Goal: Transaction & Acquisition: Download file/media

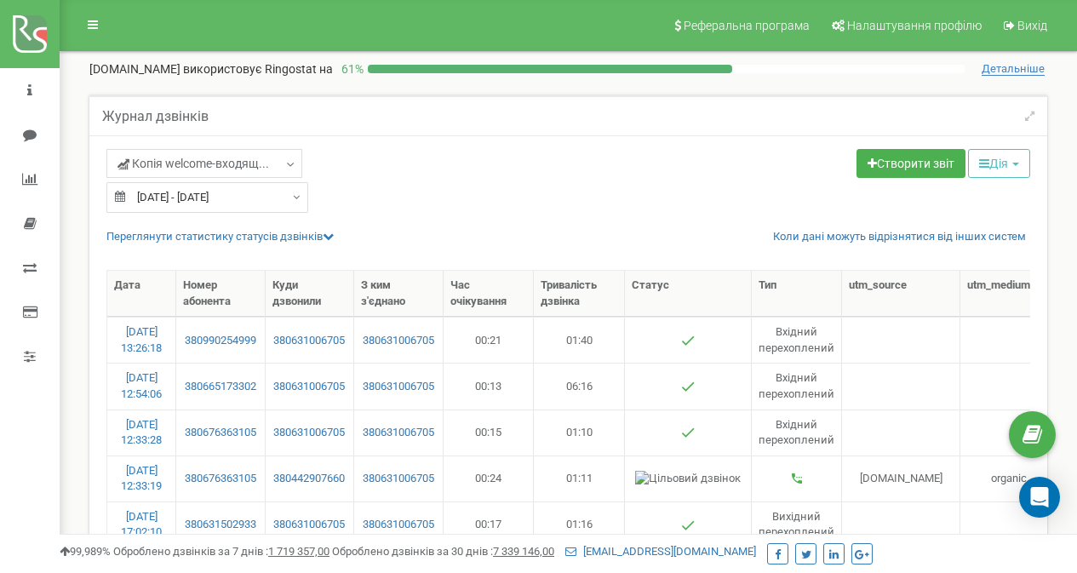
select select "100"
type input "12.05.2025"
type input "10.06.2025"
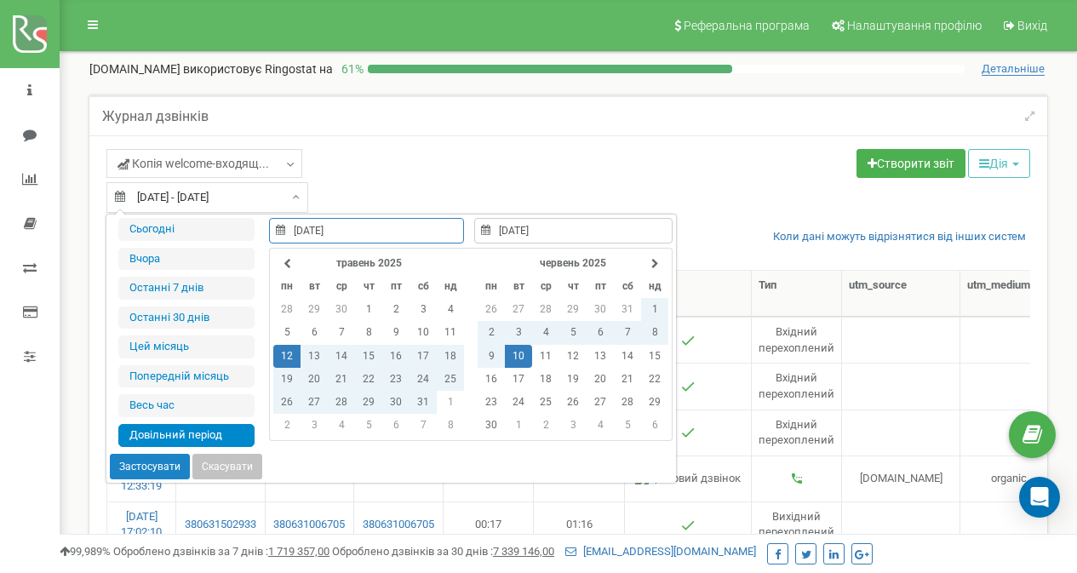
click at [177, 196] on input "12.05.2025 - 10.06.2025" at bounding box center [207, 197] width 202 height 31
type input "[DATE]"
type input "12.05.2025"
type input "10.06.2025"
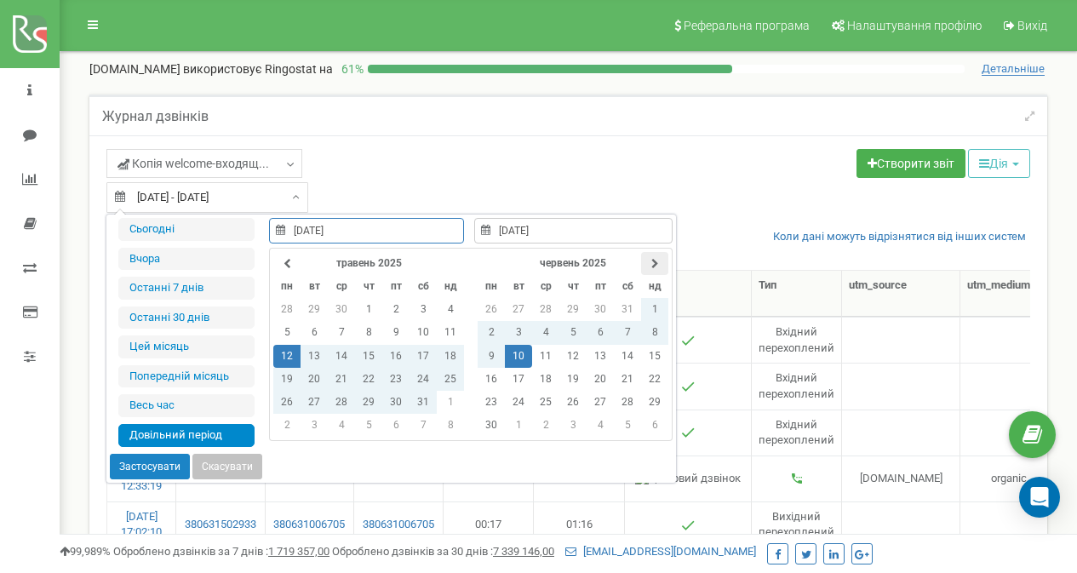
click at [645, 265] on th at bounding box center [654, 263] width 27 height 23
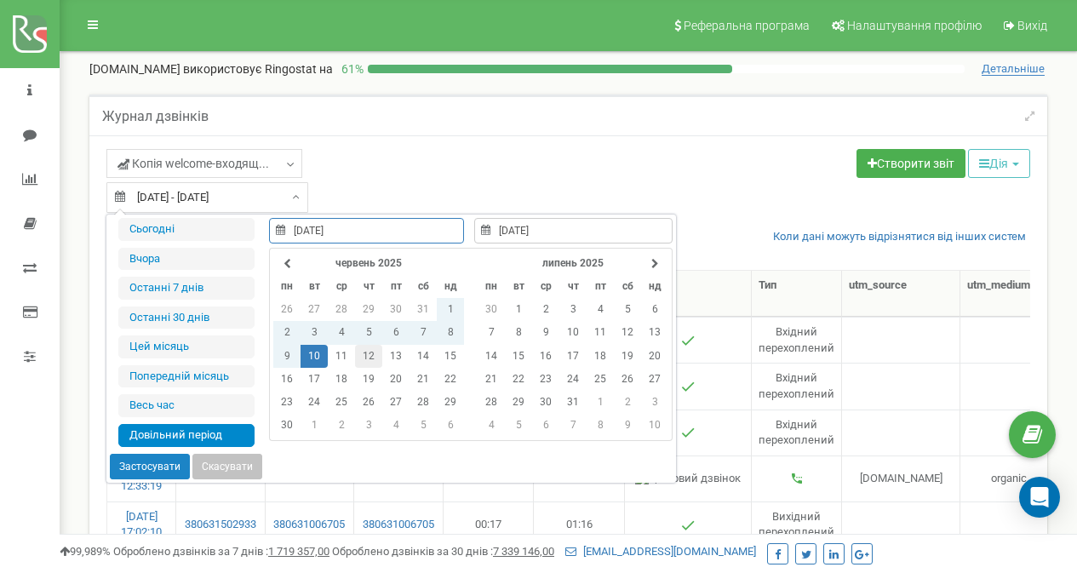
type input "12.06.2025"
click at [359, 357] on td "12" at bounding box center [368, 356] width 27 height 23
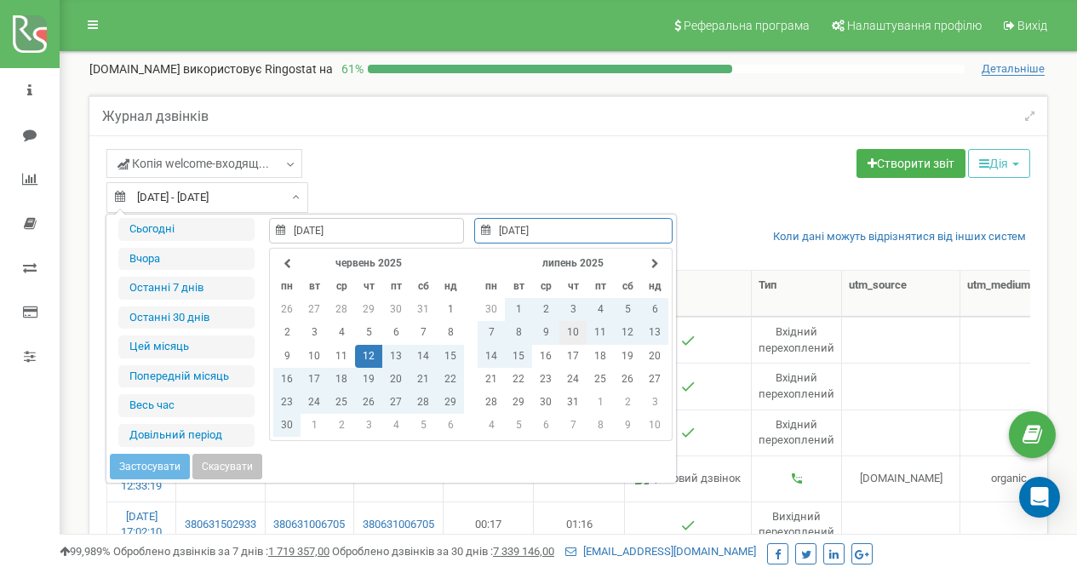
type input "10.07.2025"
click at [570, 332] on td "10" at bounding box center [572, 332] width 27 height 23
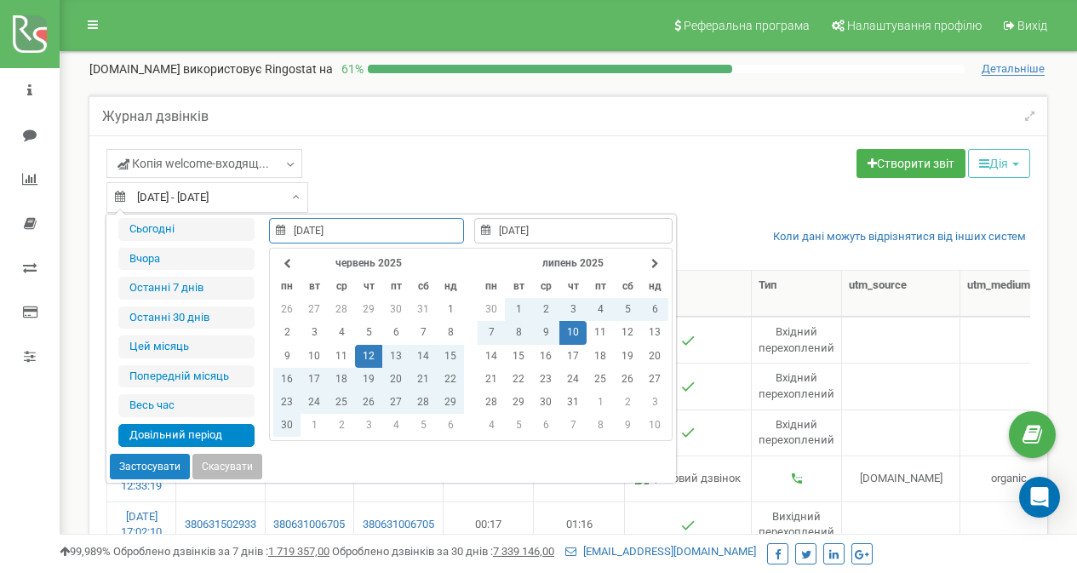
type input "12.06.2025"
click at [139, 457] on button "Застосувати" at bounding box center [150, 467] width 80 height 26
type input "[DATE] - [DATE]"
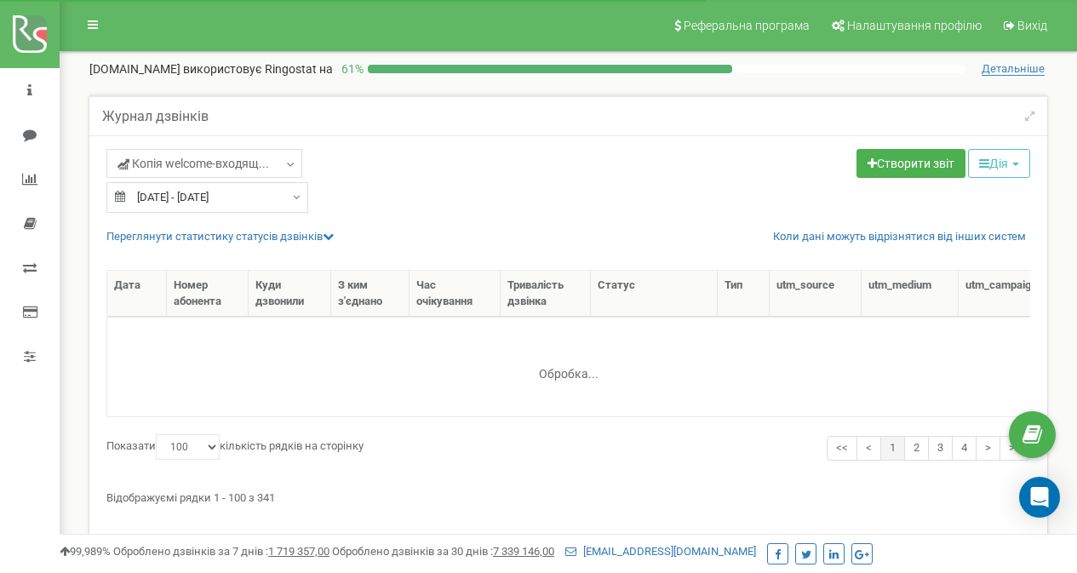
select select "100"
click at [994, 165] on button "Дія" at bounding box center [999, 163] width 62 height 29
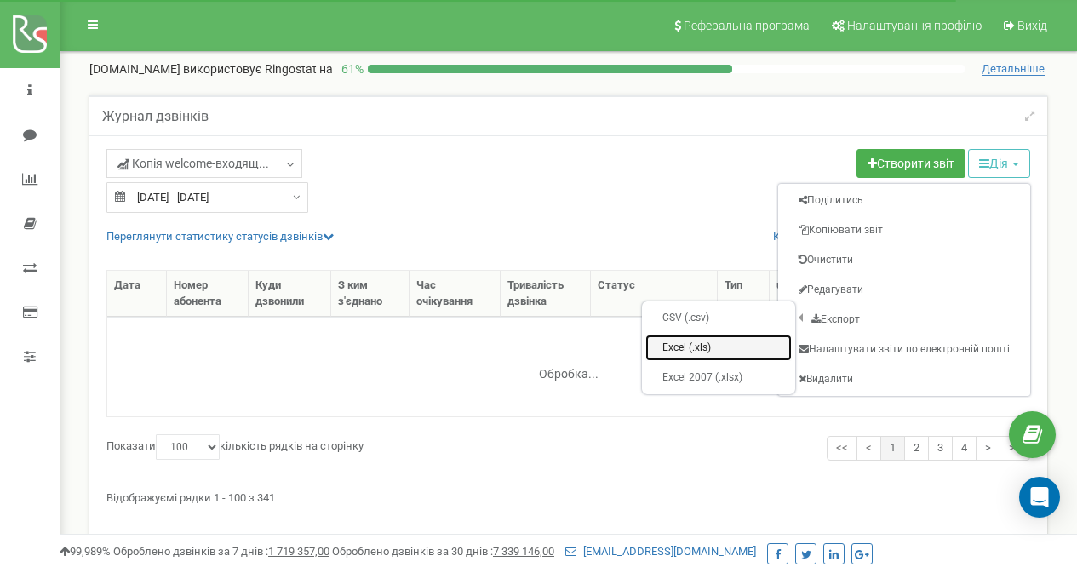
click at [708, 356] on link "Excel (.xls)" at bounding box center [718, 347] width 146 height 26
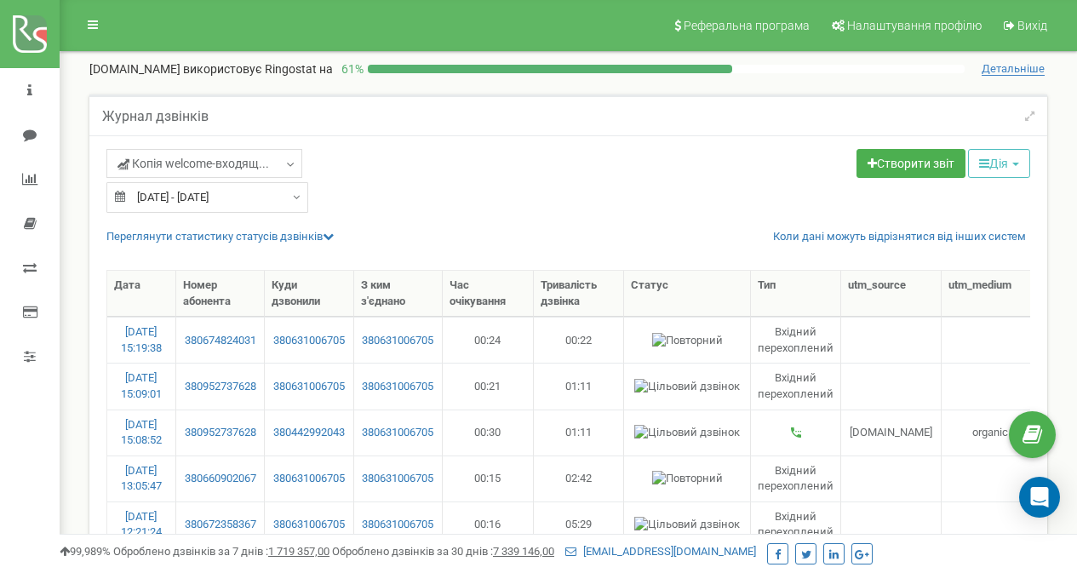
click at [480, 163] on div "Копія welcome-входящ... Целевые Колбек Исходящие Контекстная реклама (CPC) Вход…" at bounding box center [330, 165] width 449 height 33
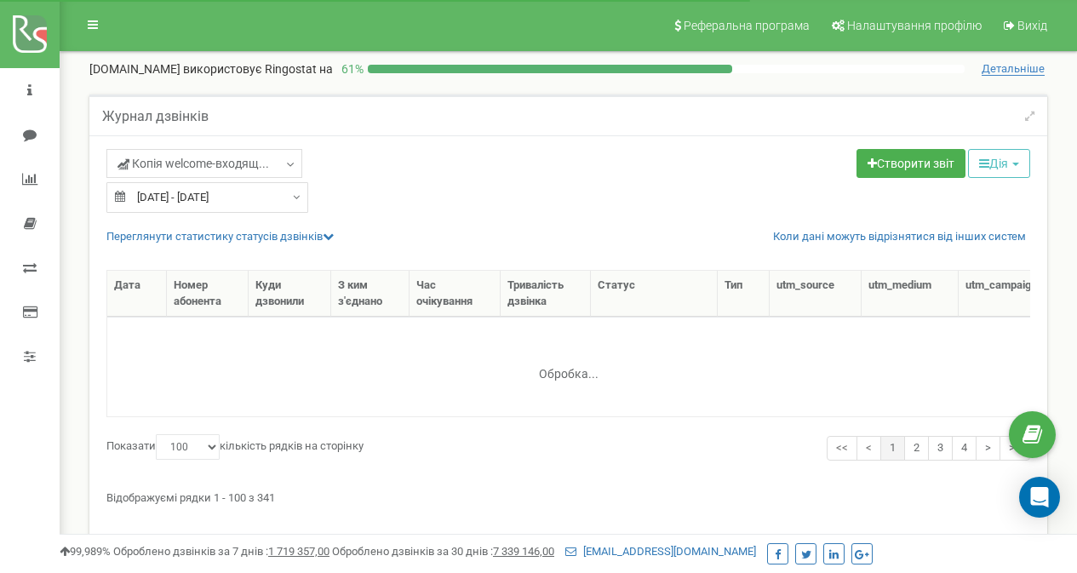
select select "100"
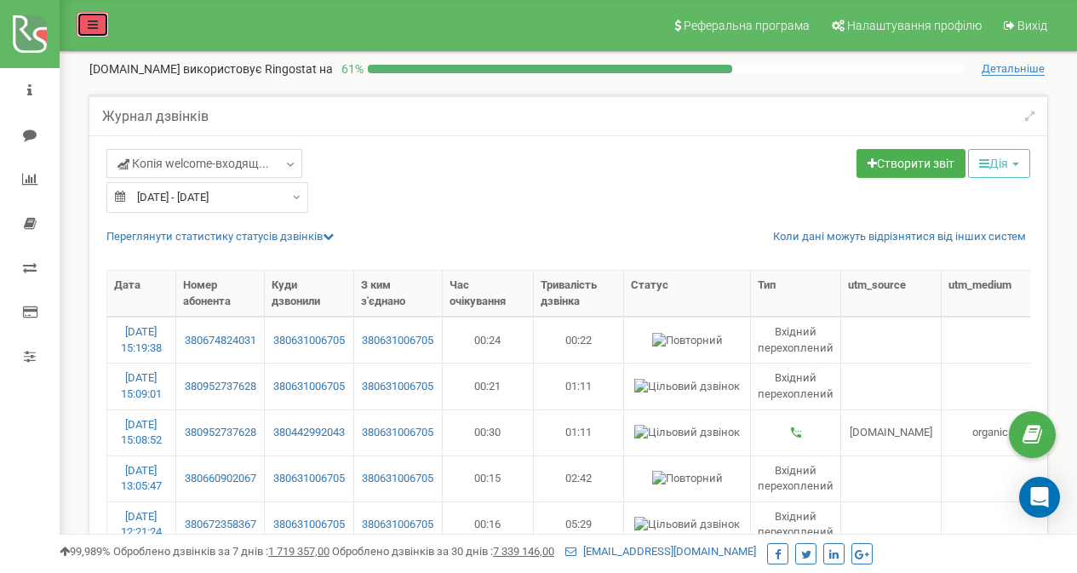
click at [91, 20] on icon at bounding box center [93, 25] width 10 height 12
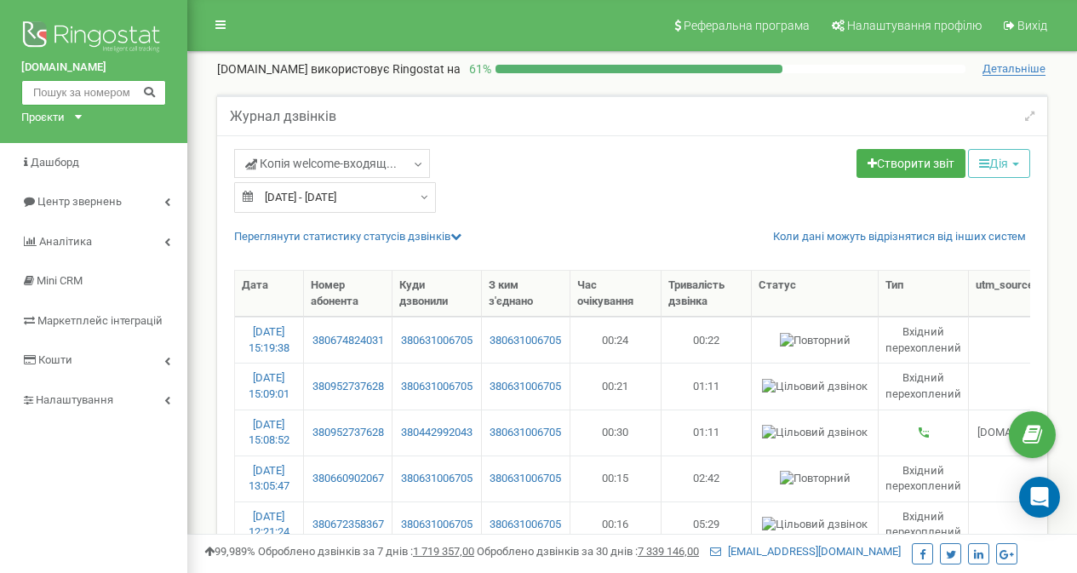
click at [83, 91] on input "text" at bounding box center [93, 93] width 145 height 26
paste input "text"
paste input "380939801579"
type input "380939801579"
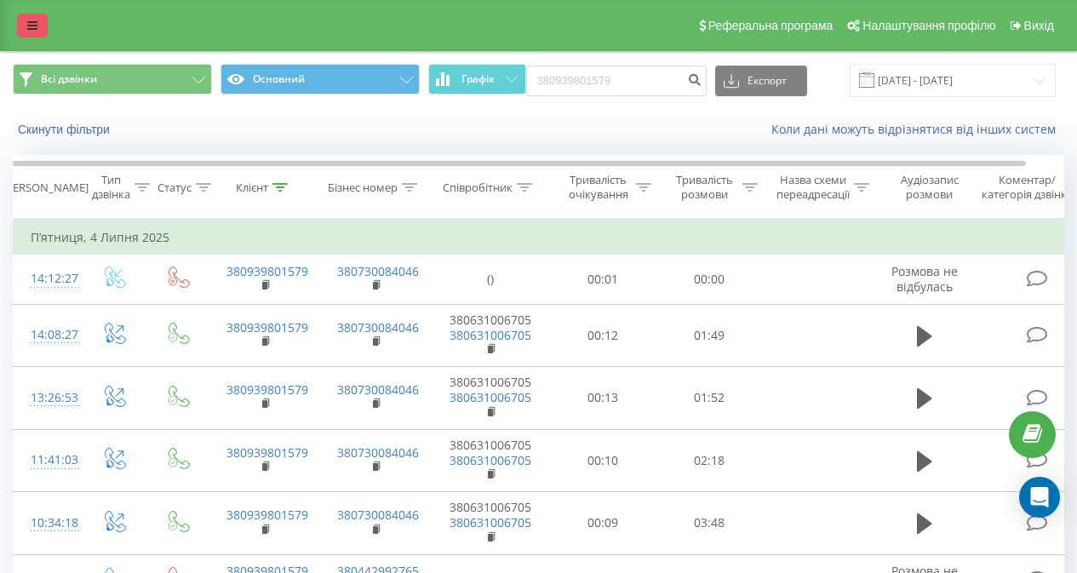
click at [31, 24] on icon at bounding box center [32, 26] width 10 height 12
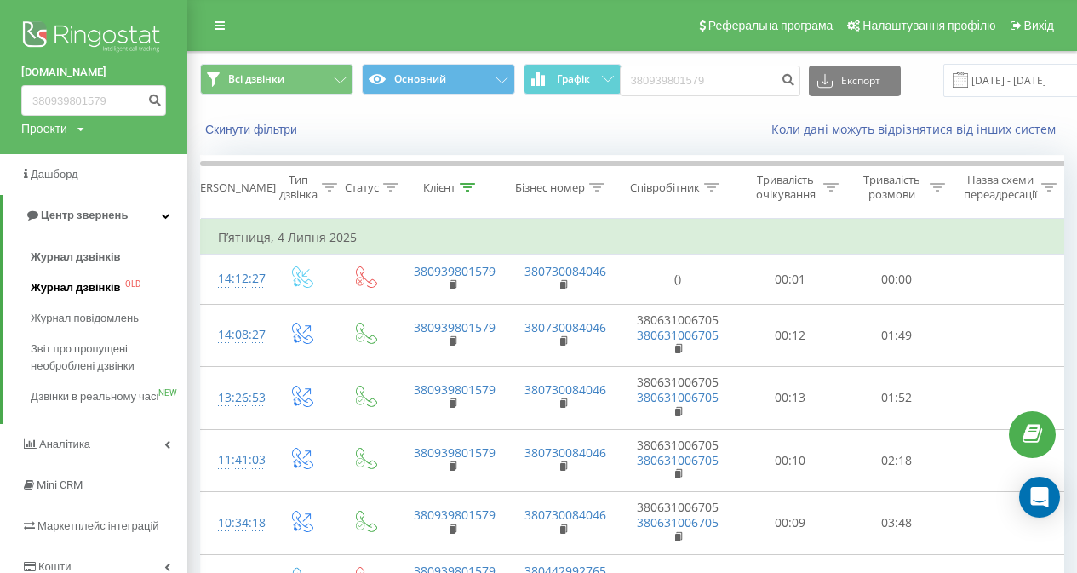
click at [78, 281] on span "Журнал дзвінків" at bounding box center [76, 287] width 90 height 17
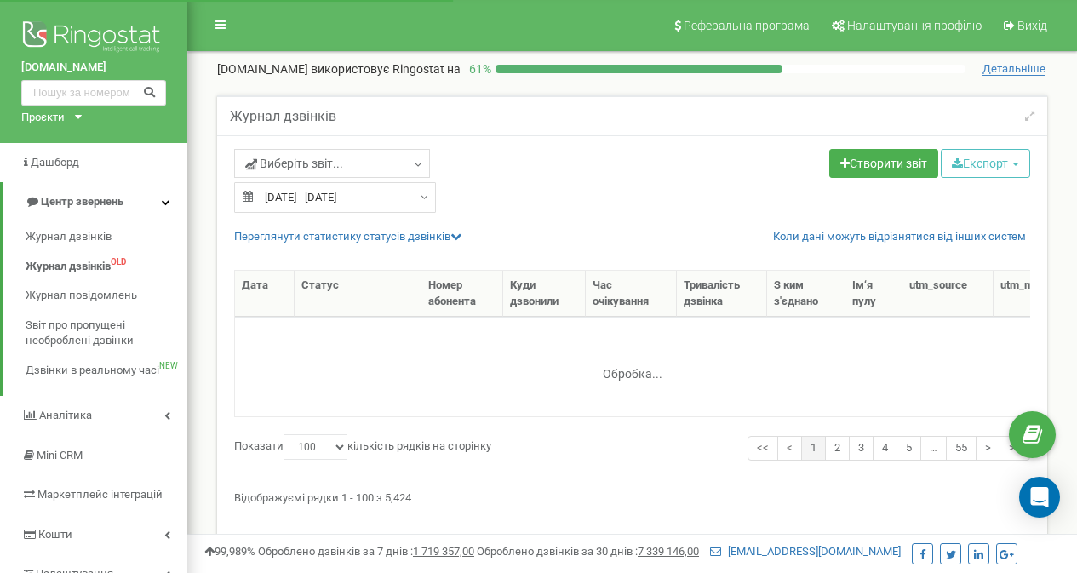
select select "100"
click at [317, 164] on span "Виберіть звіт..." at bounding box center [294, 163] width 98 height 17
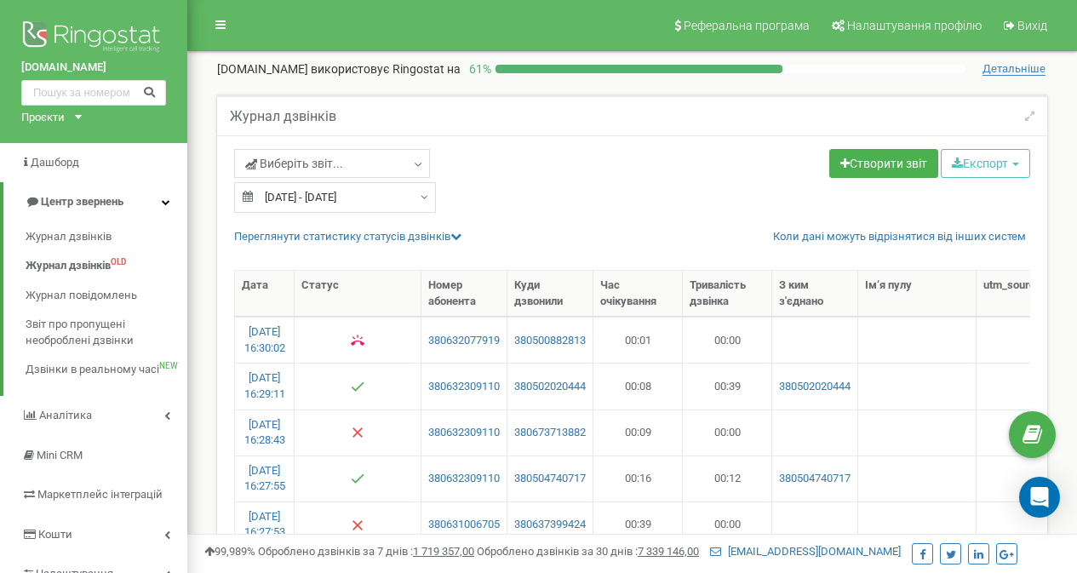
type input "20.07.2025"
type input "19.08.2025"
click at [356, 197] on input "20.07.2025 - 19.08.2025" at bounding box center [335, 197] width 202 height 31
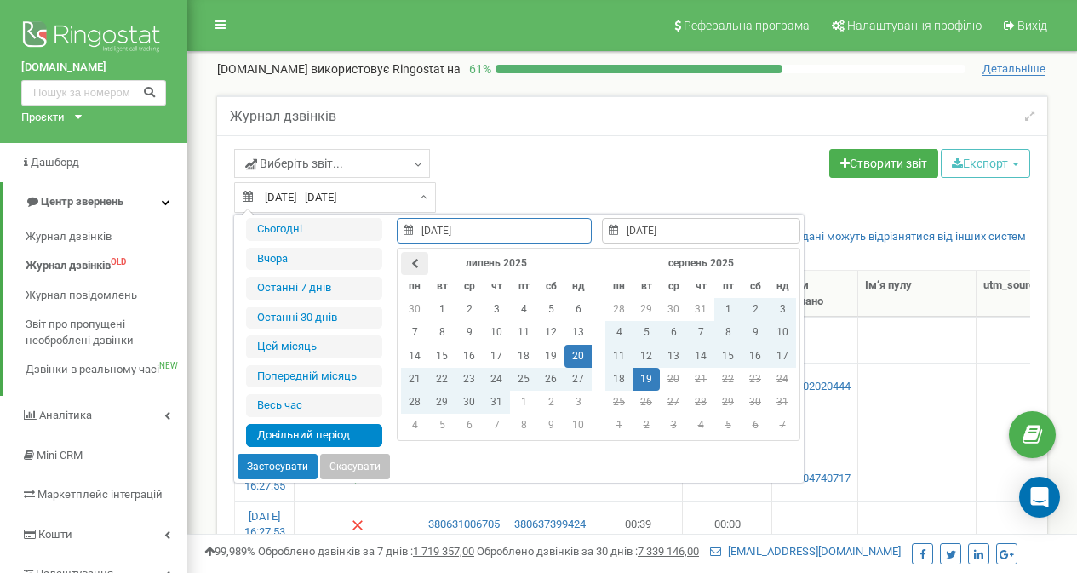
type input "18.08.2025"
type input "20.07.2025"
type input "19.08.2025"
click at [428, 266] on th "липень 2025" at bounding box center [496, 263] width 136 height 23
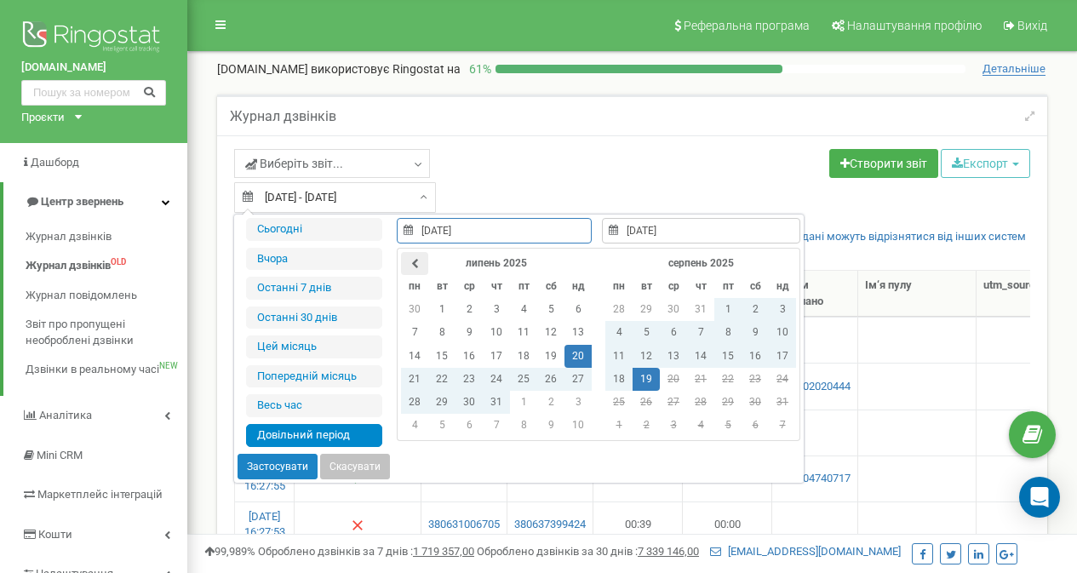
click at [414, 271] on th at bounding box center [414, 263] width 27 height 23
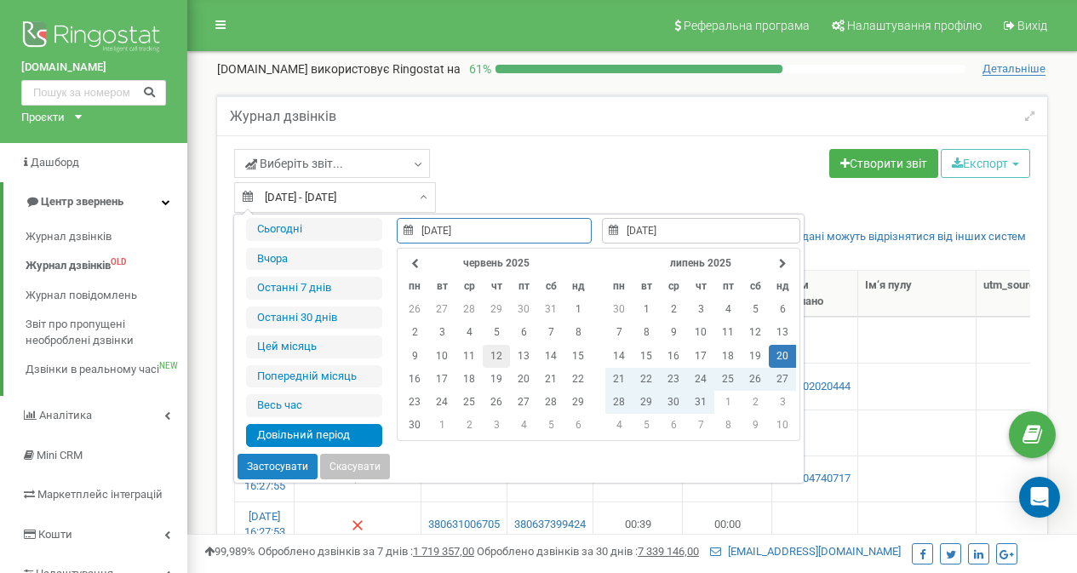
type input "12.06.2025"
click at [496, 358] on td "12" at bounding box center [496, 356] width 27 height 23
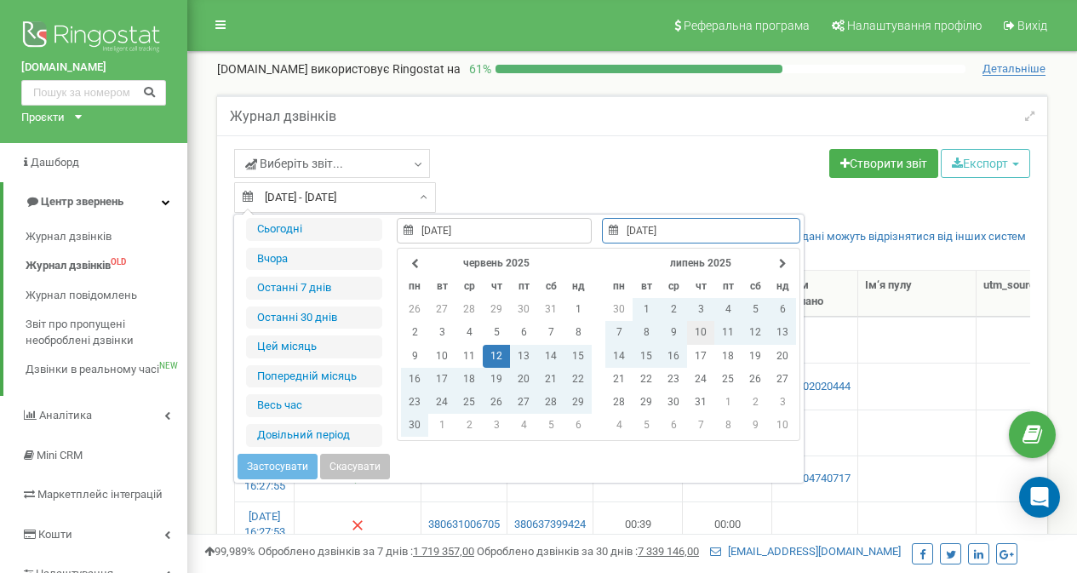
type input "10.07.2025"
click at [706, 331] on td "10" at bounding box center [700, 332] width 27 height 23
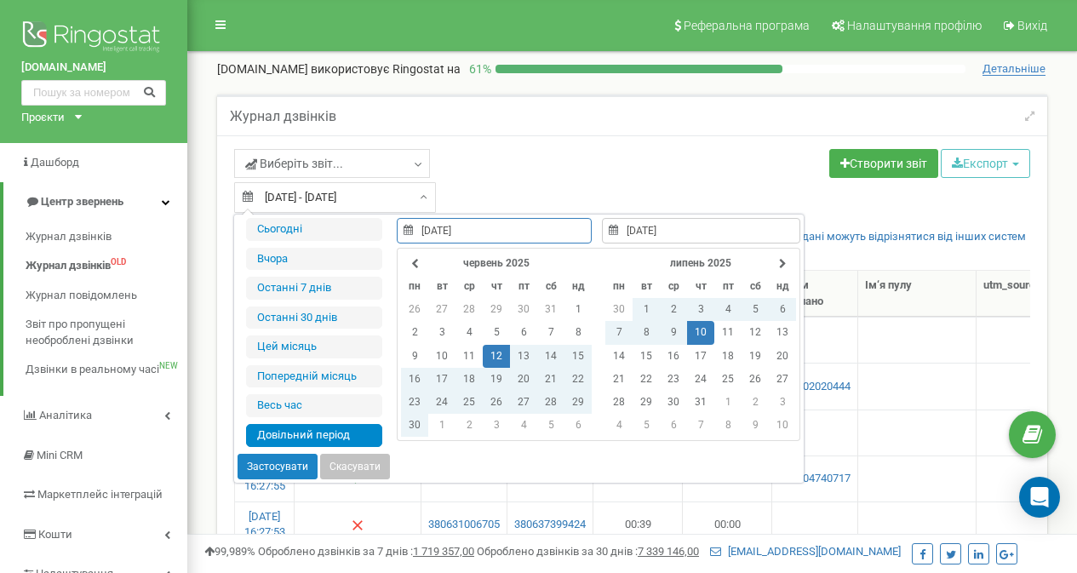
type input "12.06.2025"
click at [271, 458] on button "Застосувати" at bounding box center [277, 467] width 80 height 26
type input "[DATE] - [DATE]"
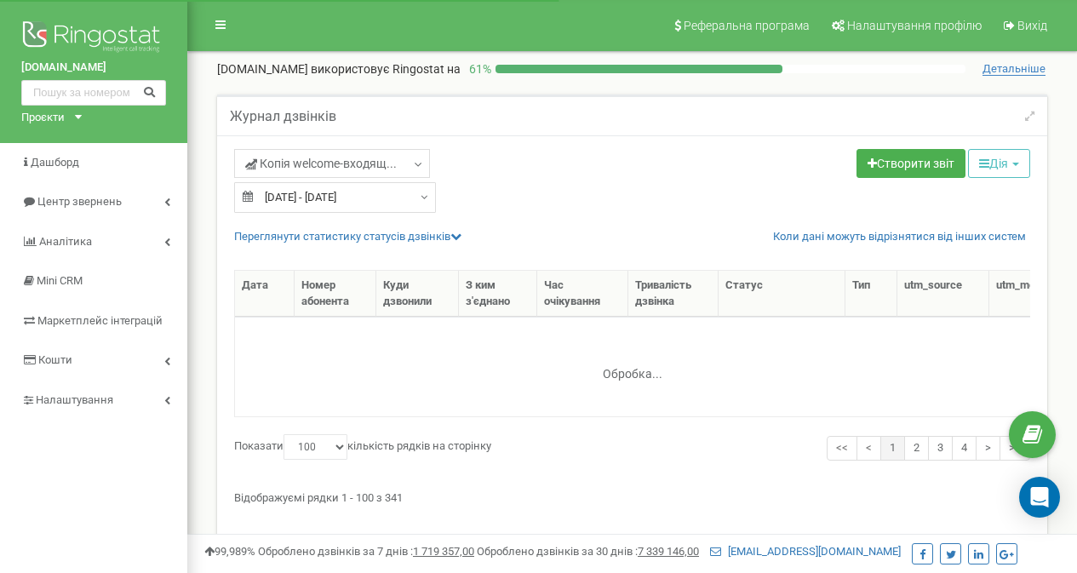
select select "100"
click at [996, 163] on button "Дія" at bounding box center [999, 163] width 62 height 29
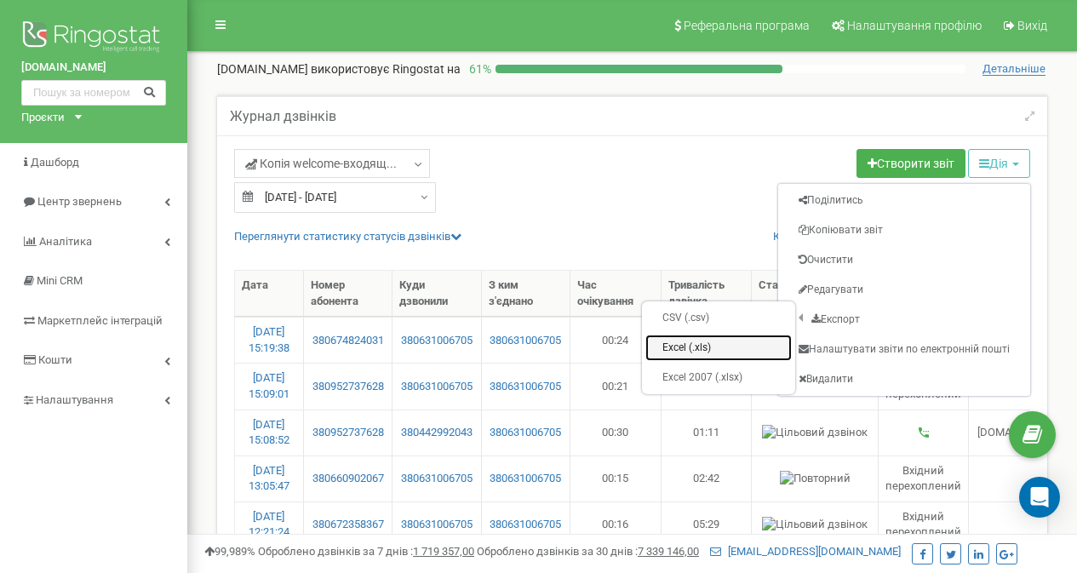
click at [720, 348] on link "Excel (.xls)" at bounding box center [718, 347] width 146 height 26
